Goal: Task Accomplishment & Management: Manage account settings

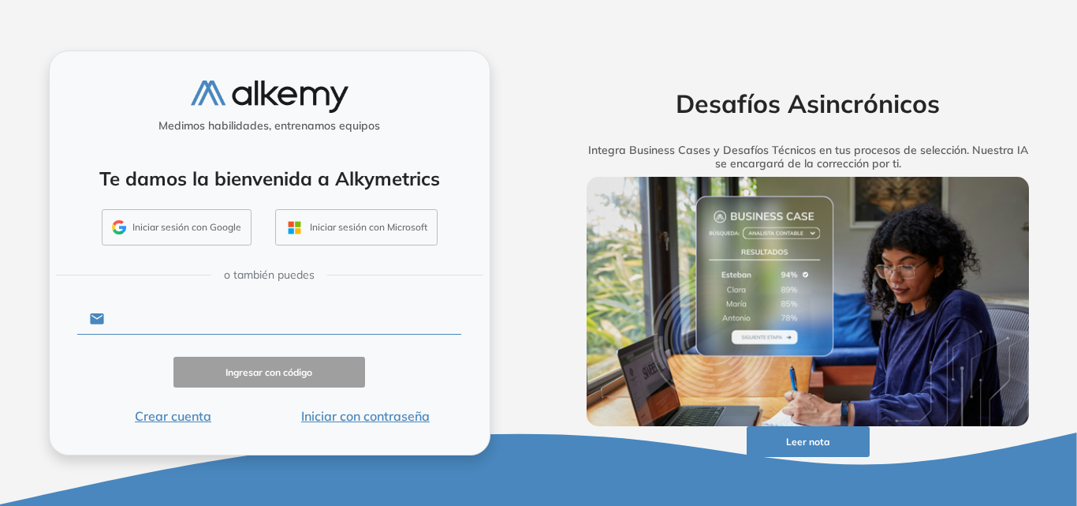
click at [277, 325] on input "text" at bounding box center [282, 319] width 357 height 30
type input "**********"
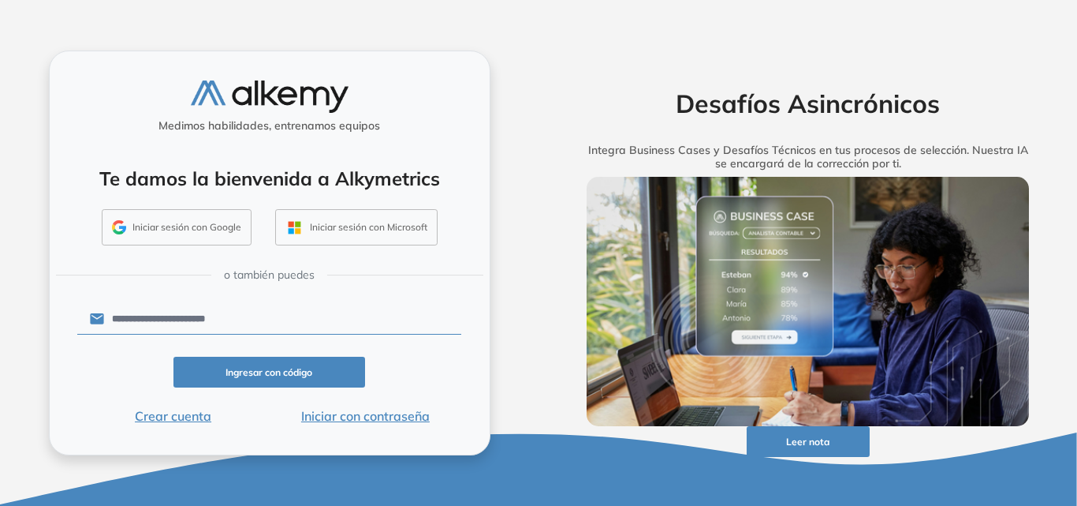
click at [290, 375] on button "Ingresar con código" at bounding box center [270, 372] width 192 height 31
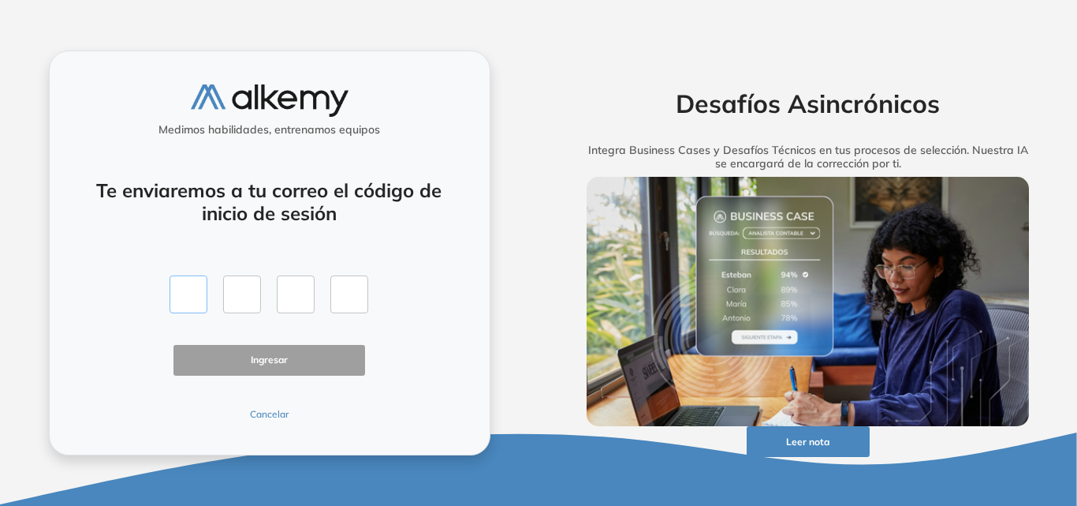
click at [198, 286] on input "text" at bounding box center [189, 294] width 38 height 38
type input "*"
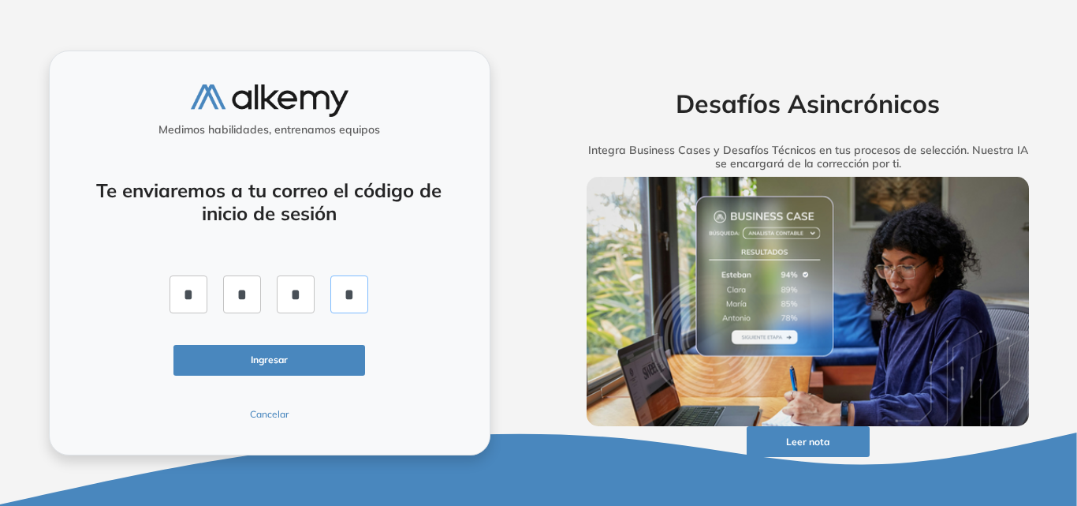
type input "*"
click at [205, 350] on button "Ingresar" at bounding box center [270, 360] width 192 height 31
click at [286, 368] on button "Ingresar" at bounding box center [270, 360] width 192 height 31
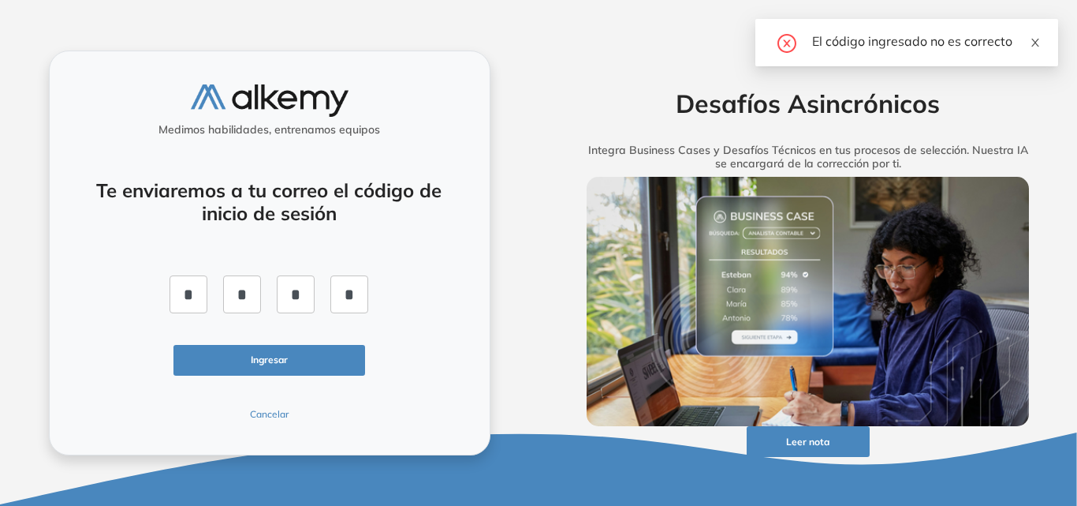
click at [1036, 37] on icon "close" at bounding box center [1035, 42] width 11 height 11
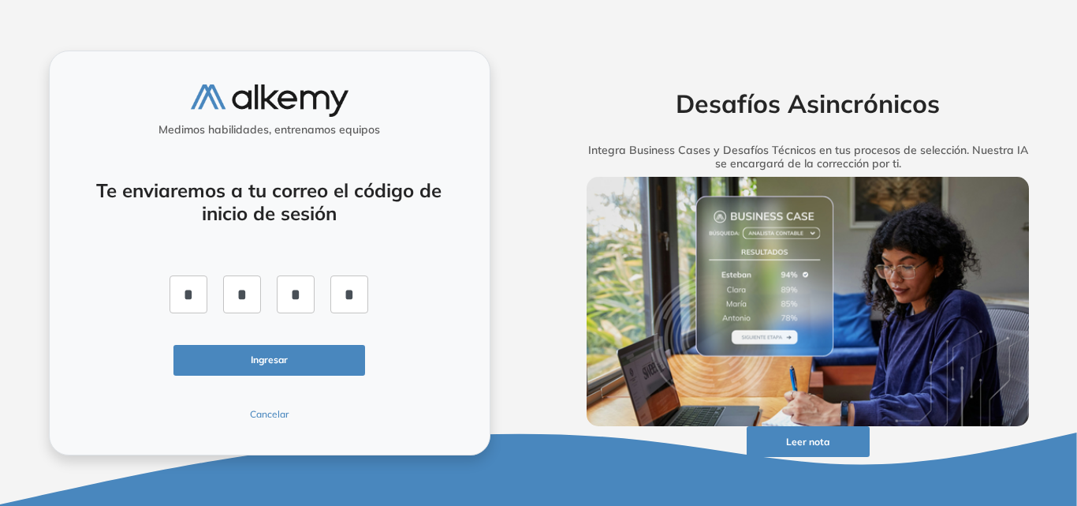
click at [300, 365] on button "Ingresar" at bounding box center [270, 360] width 192 height 31
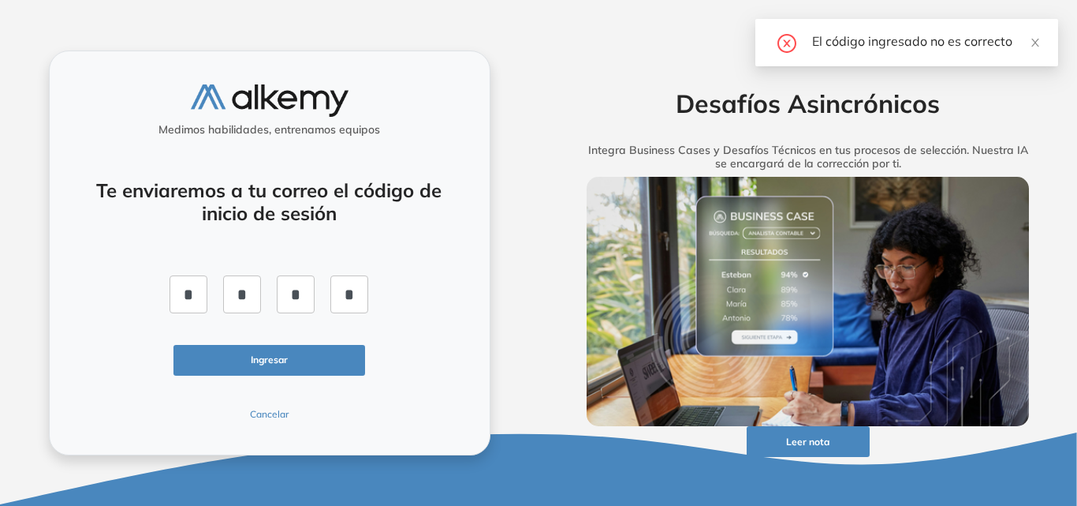
drag, startPoint x: 1036, startPoint y: 39, endPoint x: 990, endPoint y: 23, distance: 48.4
click at [1036, 39] on icon "close" at bounding box center [1035, 42] width 11 height 11
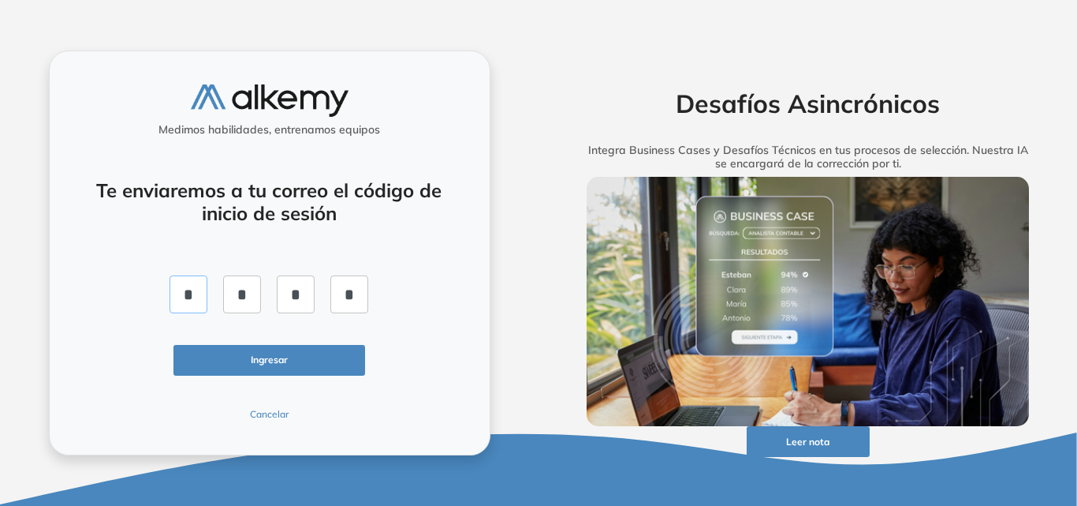
drag, startPoint x: 177, startPoint y: 301, endPoint x: 454, endPoint y: 300, distance: 276.9
click at [454, 300] on div "Te enviaremos a tu correo el código de inicio de sesión * * * * Ingresar Cancel…" at bounding box center [269, 290] width 385 height 260
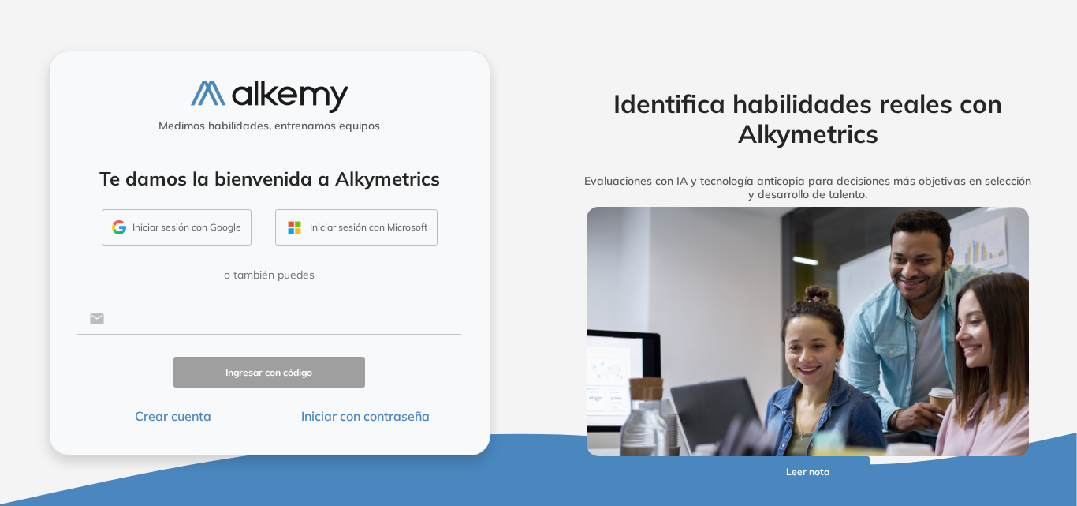
click at [119, 319] on input "text" at bounding box center [282, 319] width 357 height 30
type input "**********"
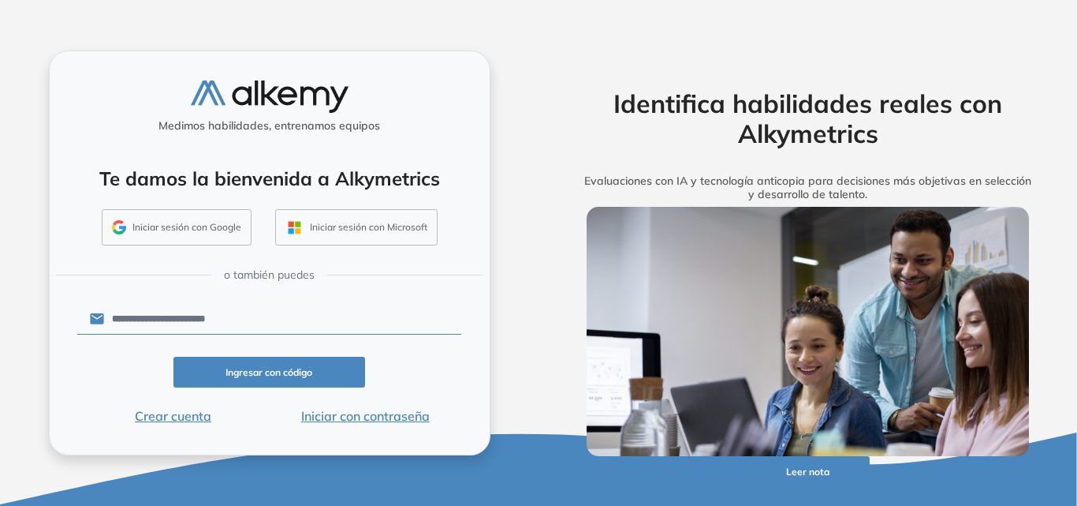
click at [269, 370] on button "Ingresar con código" at bounding box center [270, 372] width 192 height 31
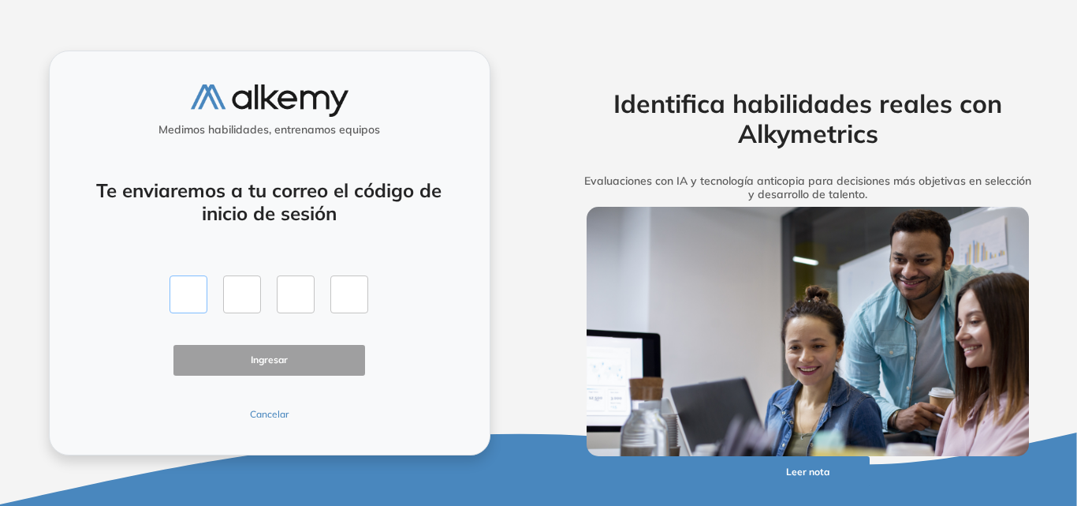
click at [188, 301] on input "text" at bounding box center [189, 294] width 38 height 38
type input "*"
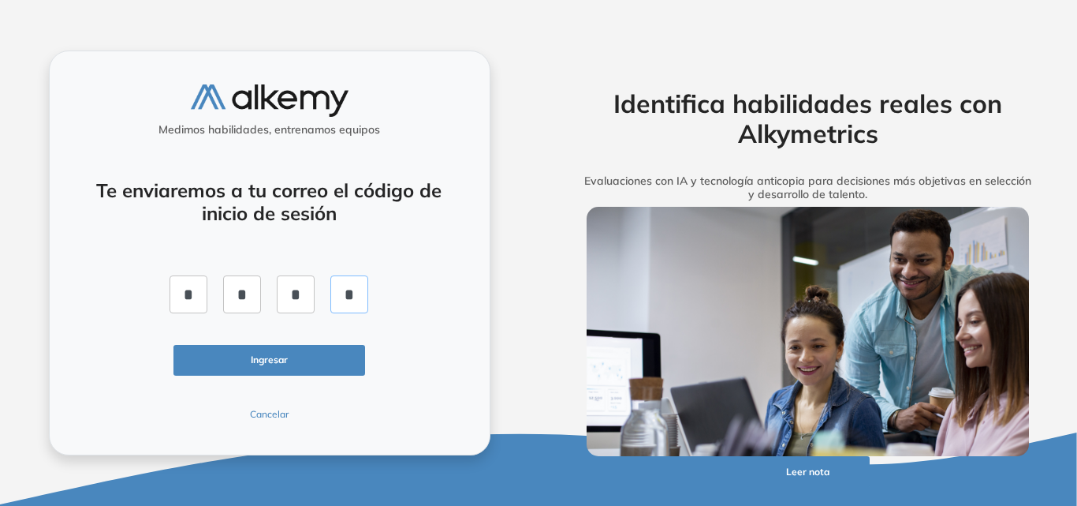
type input "*"
click button "Ingresar" at bounding box center [270, 360] width 192 height 31
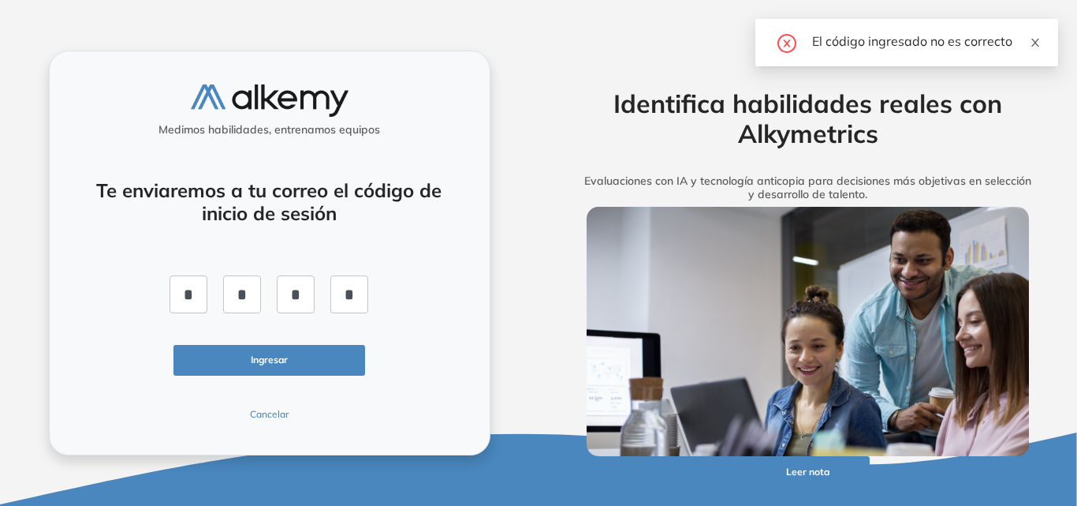
click at [1038, 41] on icon "close" at bounding box center [1035, 42] width 11 height 11
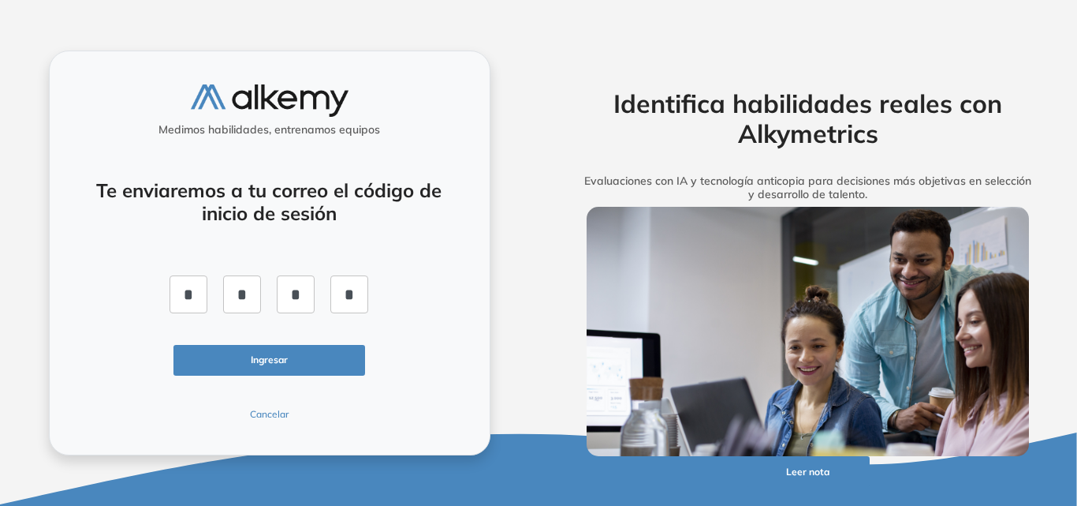
click at [271, 414] on button "Cancelar" at bounding box center [270, 414] width 192 height 14
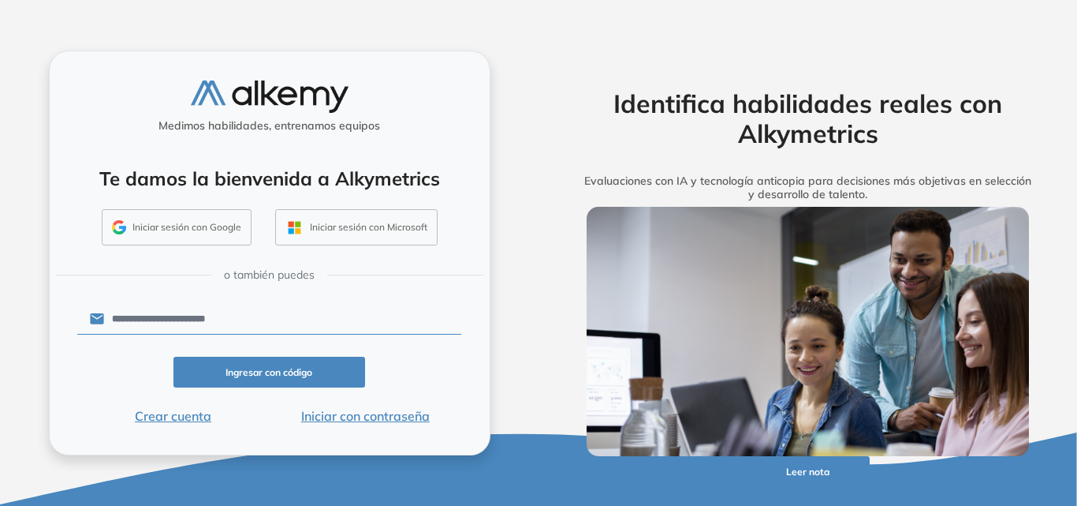
click at [259, 372] on button "Ingresar con código" at bounding box center [270, 372] width 192 height 31
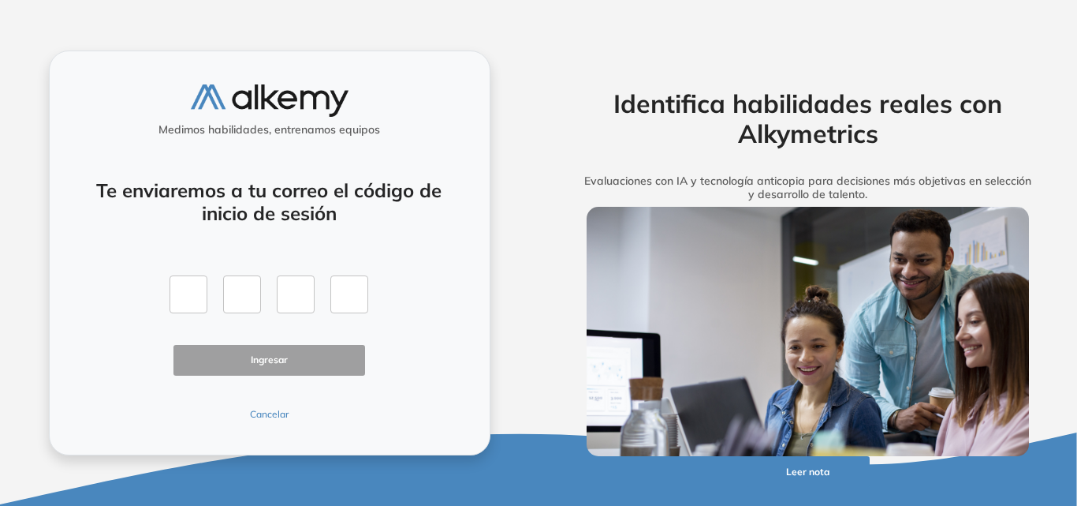
click at [218, 297] on div at bounding box center [269, 294] width 199 height 38
click at [202, 304] on input "text" at bounding box center [189, 294] width 38 height 38
type input "*"
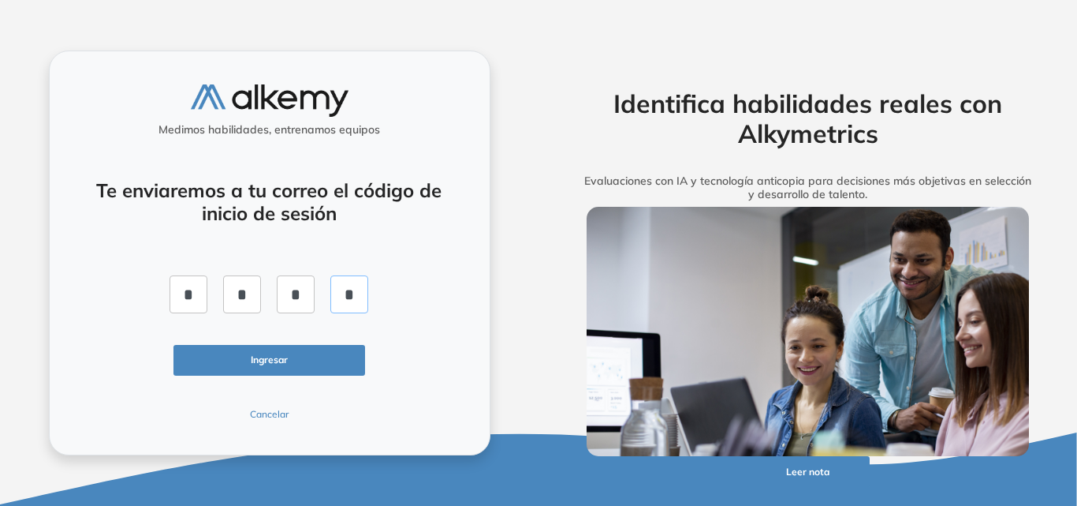
type input "*"
drag, startPoint x: 218, startPoint y: 350, endPoint x: 228, endPoint y: 372, distance: 23.3
click at [227, 369] on div "Te enviaremos a tu correo el código de inicio de sesión * * * * Ingresar Cancel…" at bounding box center [269, 290] width 385 height 260
click at [232, 358] on button "Ingresar" at bounding box center [270, 360] width 192 height 31
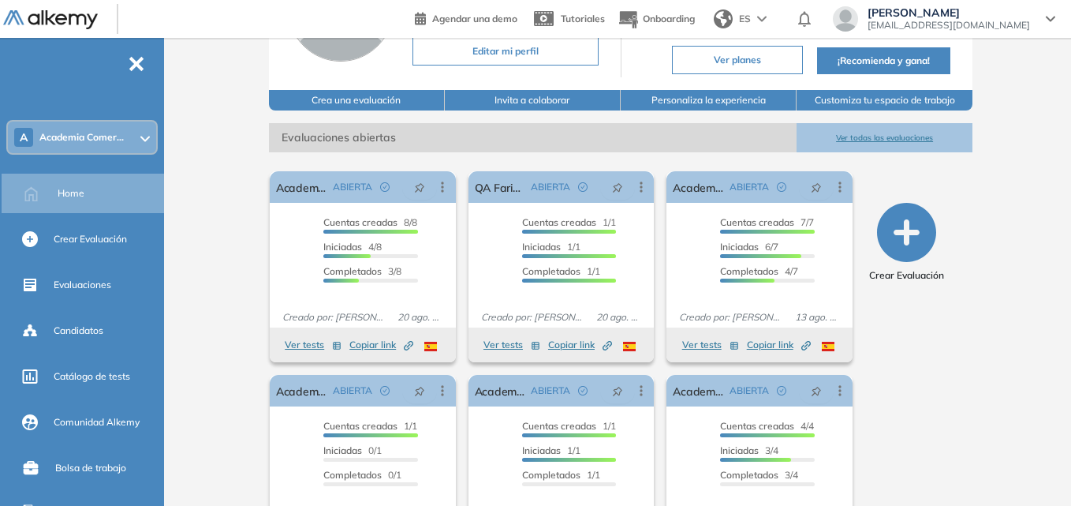
scroll to position [158, 0]
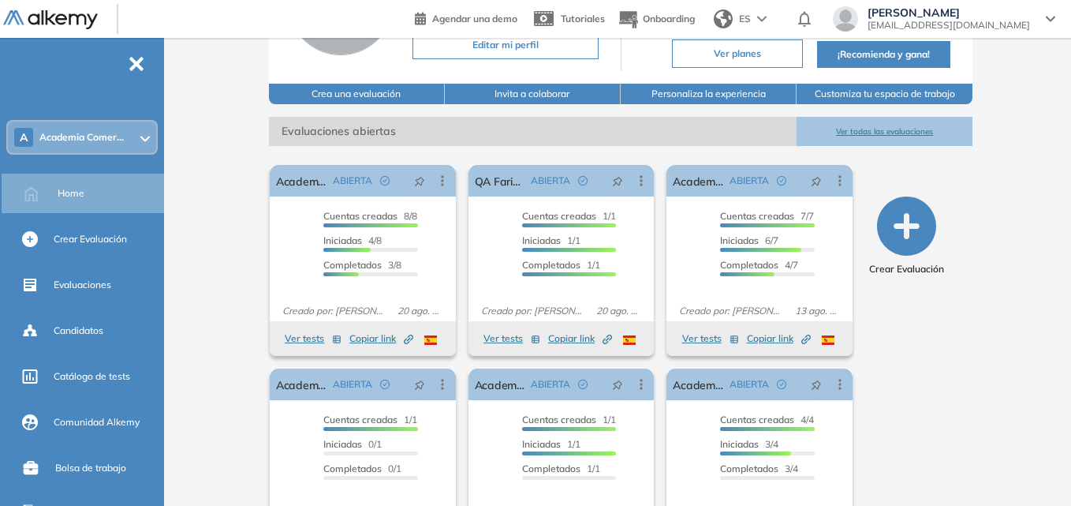
click at [77, 133] on span "Academia Comer..." at bounding box center [81, 137] width 84 height 13
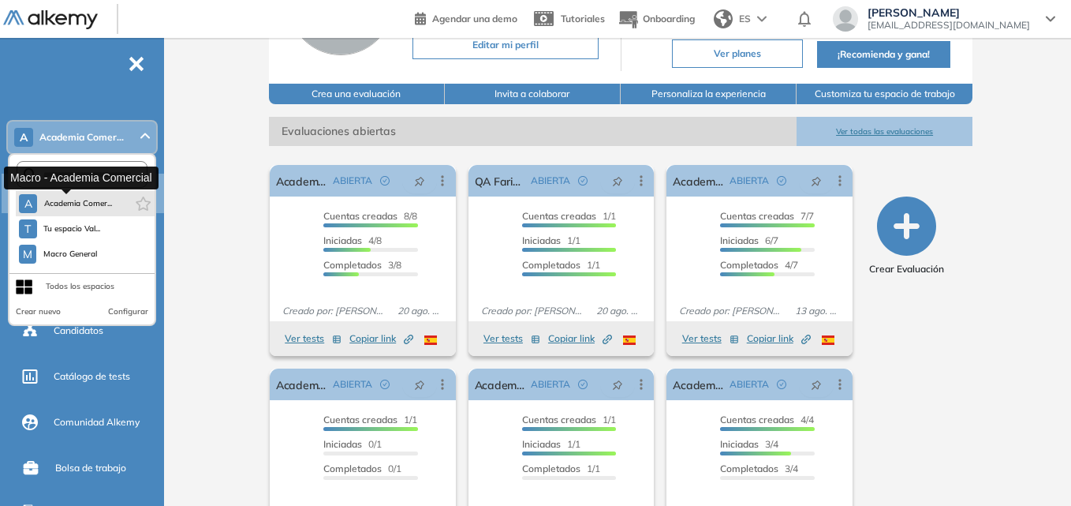
click at [84, 200] on span "Academia Comer..." at bounding box center [77, 203] width 69 height 13
click at [83, 200] on span "Academia Comer..." at bounding box center [77, 203] width 69 height 13
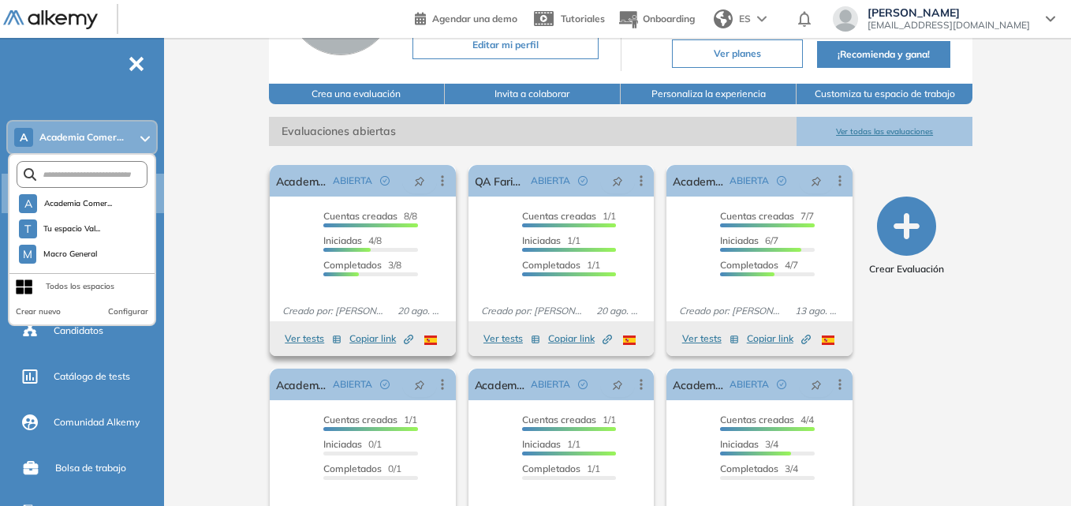
click at [378, 337] on span "Copiar link Created by potrace 1.16, written by [PERSON_NAME] [DATE]-[DATE]" at bounding box center [381, 338] width 64 height 14
